Goal: Find specific page/section: Find specific page/section

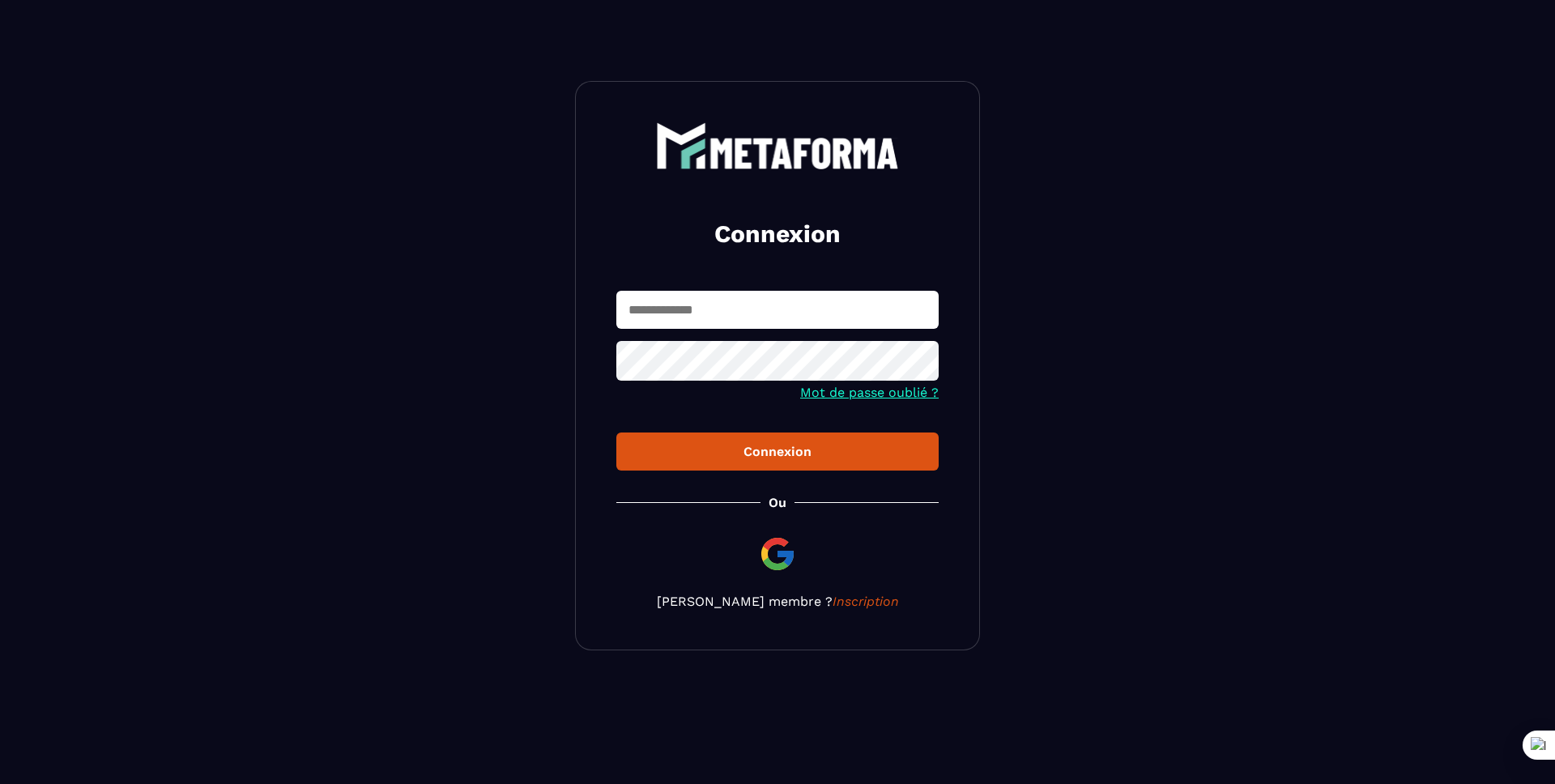
click at [747, 312] on input "text" at bounding box center [778, 310] width 323 height 38
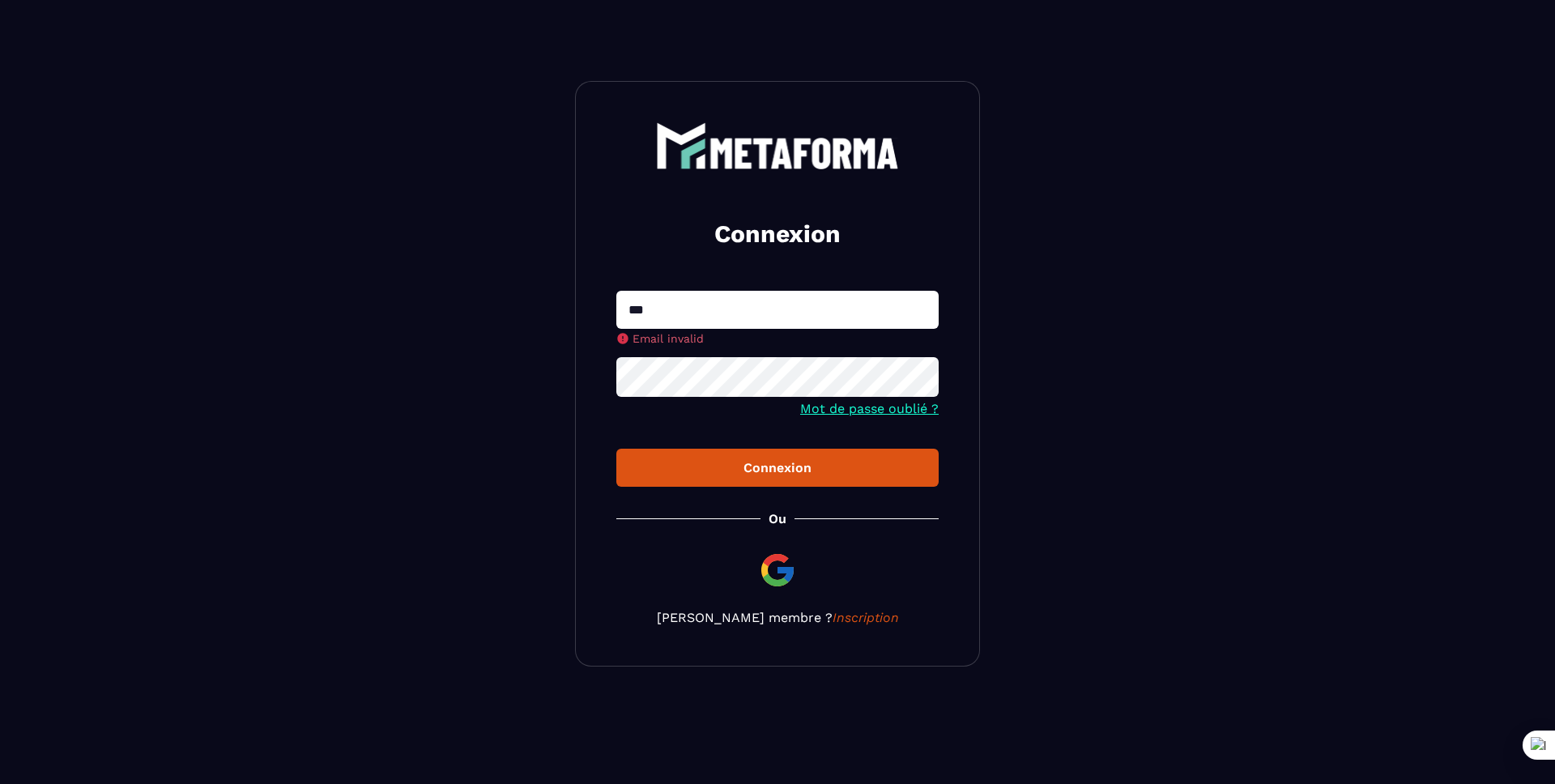
type input "**********"
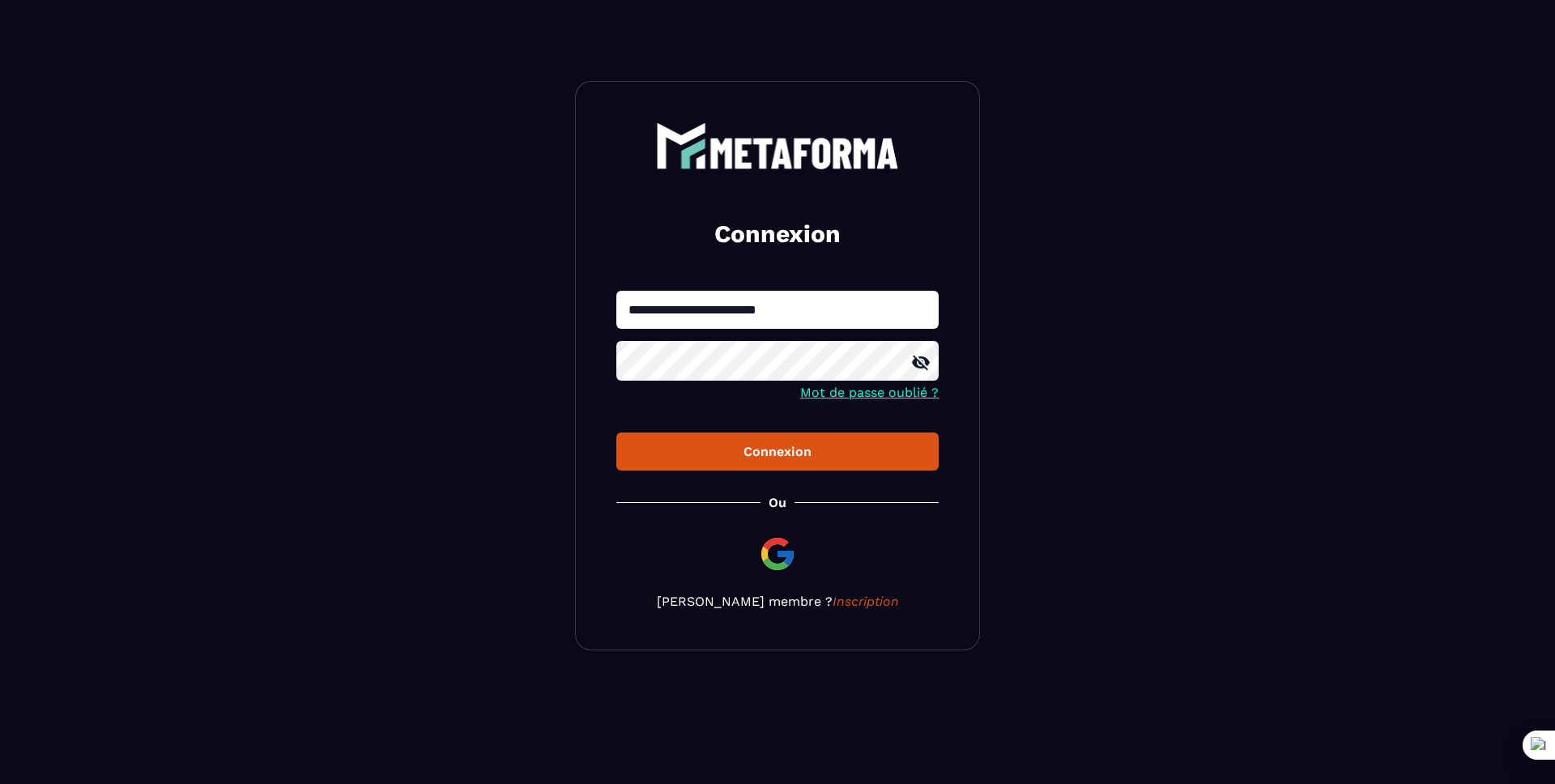
click at [617, 433] on button "Connexion" at bounding box center [778, 452] width 323 height 38
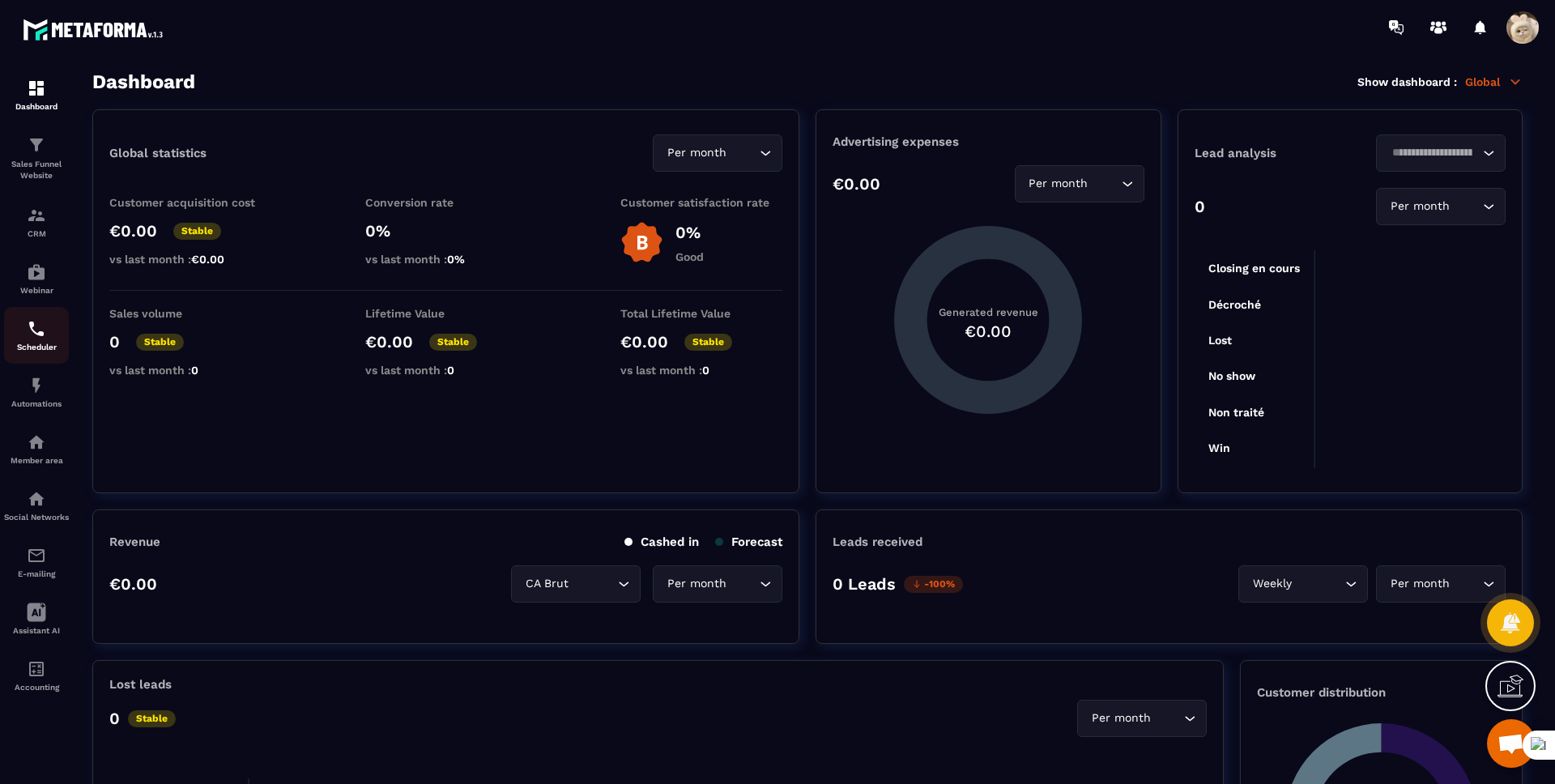
click at [27, 330] on img at bounding box center [36, 329] width 19 height 19
click at [28, 331] on img at bounding box center [36, 329] width 19 height 19
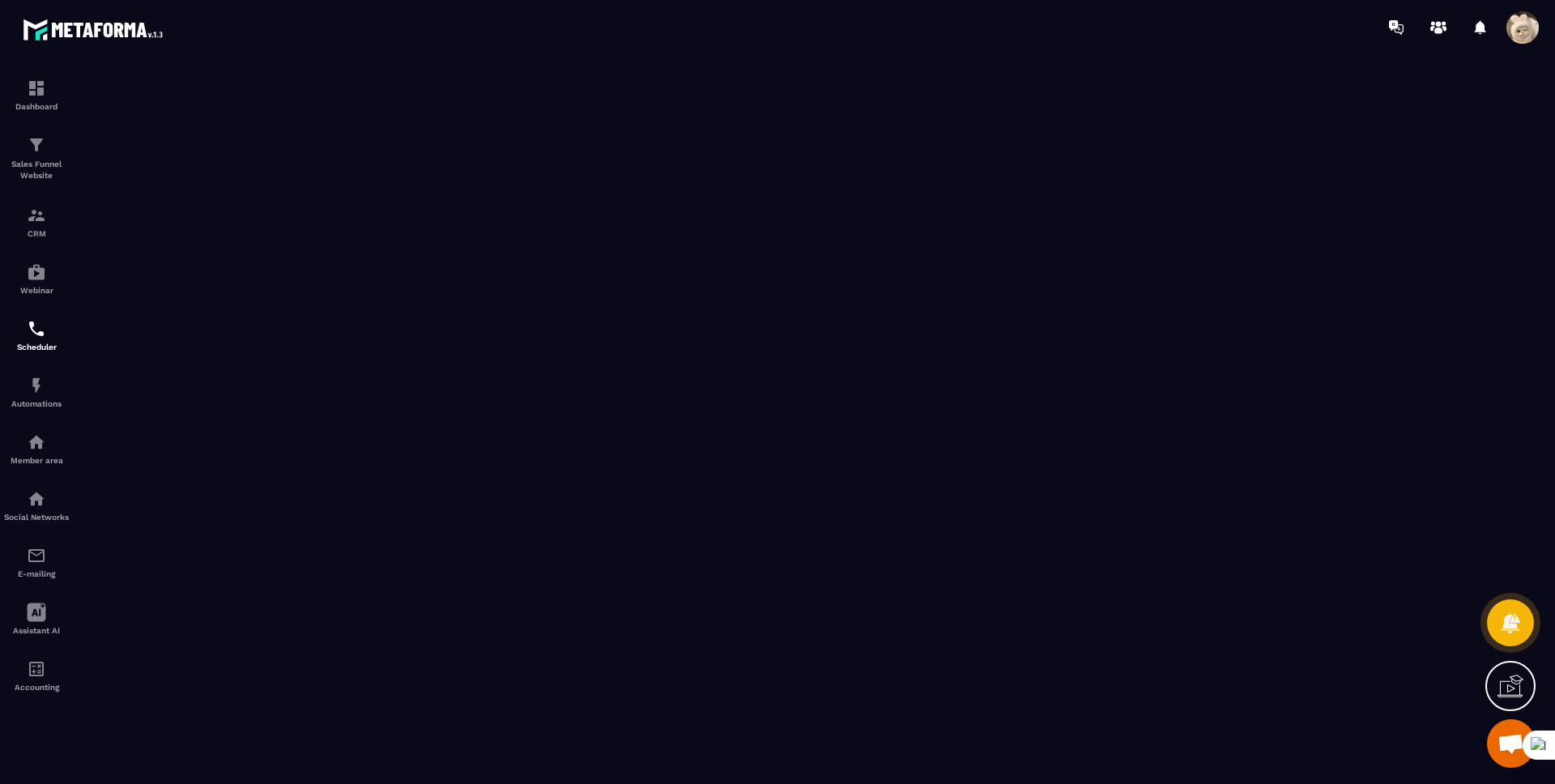
click at [16, 324] on div "Scheduler" at bounding box center [36, 335] width 65 height 32
click at [32, 209] on img at bounding box center [36, 215] width 19 height 19
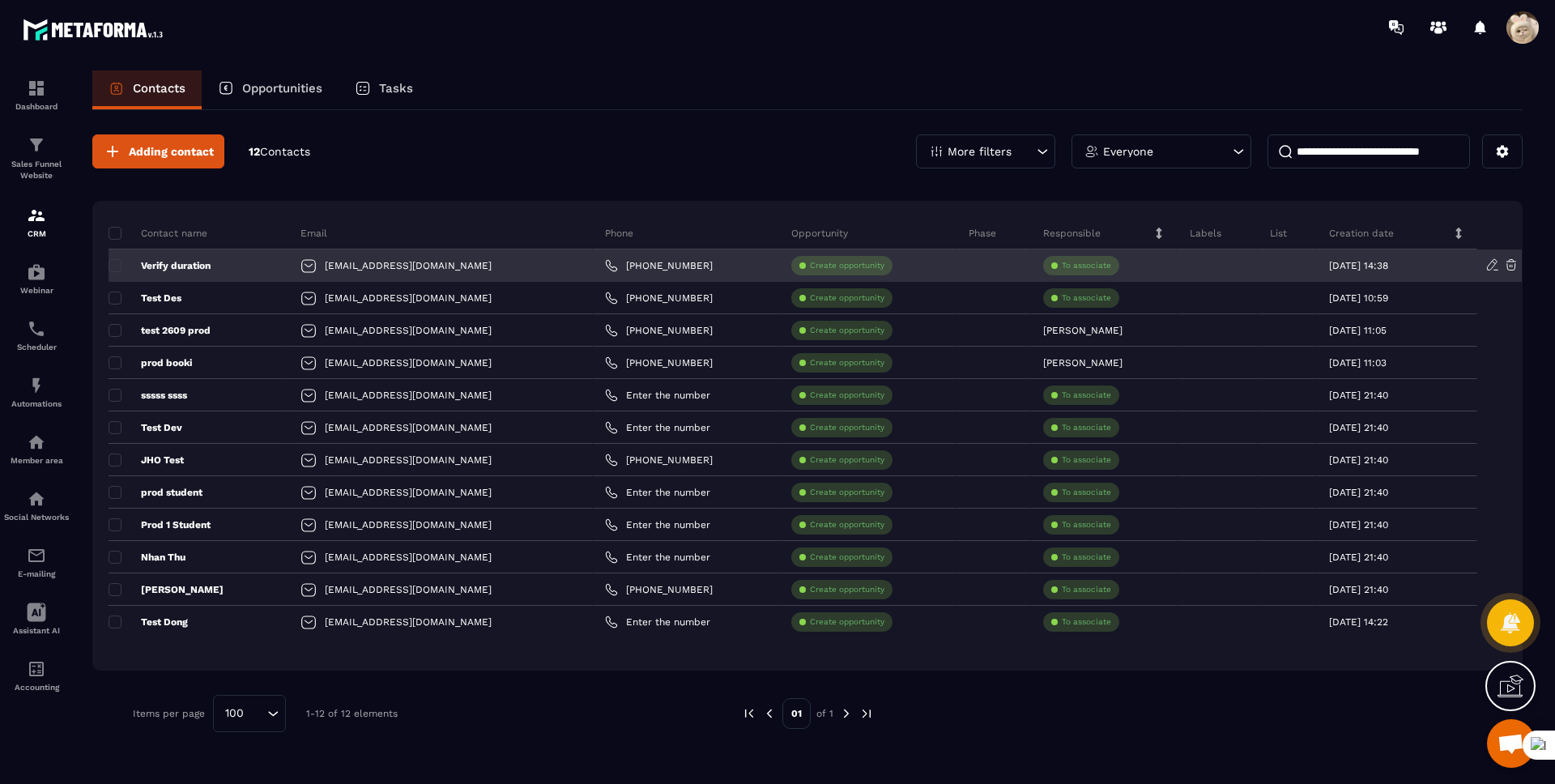
click at [167, 271] on div "Verify duration" at bounding box center [198, 265] width 180 height 32
